Goal: Information Seeking & Learning: Learn about a topic

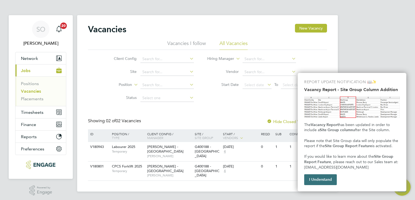
click at [321, 182] on button "I Understand" at bounding box center [320, 180] width 33 height 11
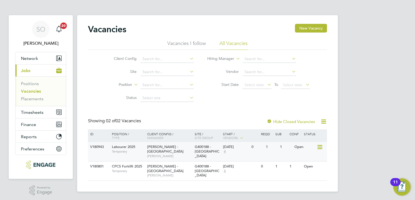
click at [288, 151] on div "1" at bounding box center [286, 147] width 14 height 10
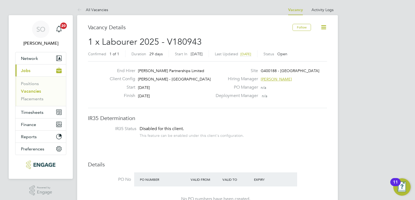
click at [324, 30] on icon at bounding box center [323, 27] width 7 height 7
click at [293, 136] on li "IR35 Status Disabled for this client. This feature can be enabled under this cl…" at bounding box center [207, 132] width 228 height 13
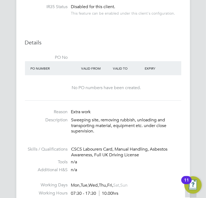
scroll to position [3, 3]
